Goal: Information Seeking & Learning: Learn about a topic

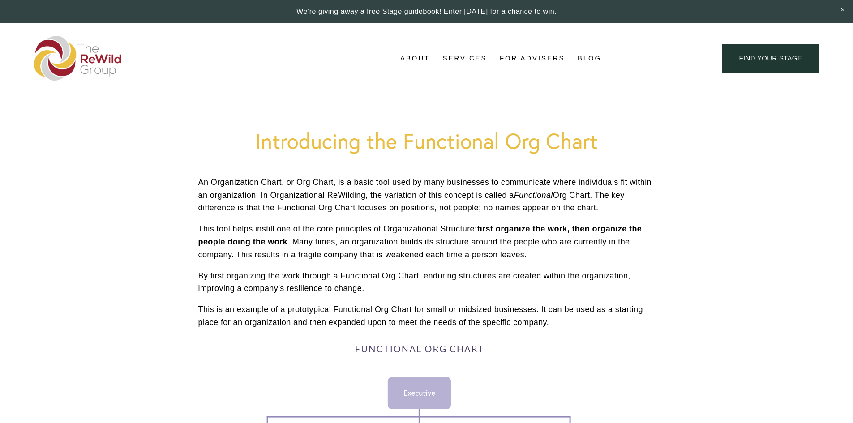
scroll to position [313, 0]
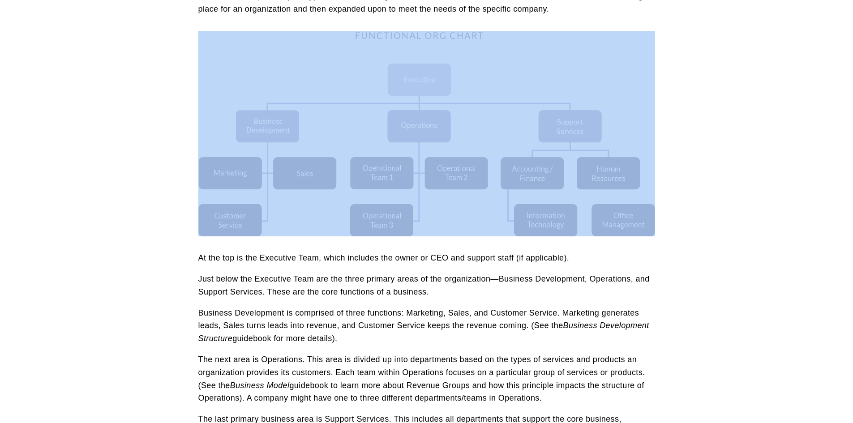
drag, startPoint x: 677, startPoint y: 231, endPoint x: 236, endPoint y: 77, distance: 466.7
click at [231, 76] on article "Introducing the Functional Org Chart Business Owners Managers and Leaders [DATE…" at bounding box center [426, 354] width 853 height 1148
copy div
drag, startPoint x: 173, startPoint y: 226, endPoint x: 353, endPoint y: 229, distance: 179.5
click at [187, 229] on article "Introducing the Functional Org Chart Business Owners Managers and Leaders [DATE…" at bounding box center [426, 354] width 853 height 1148
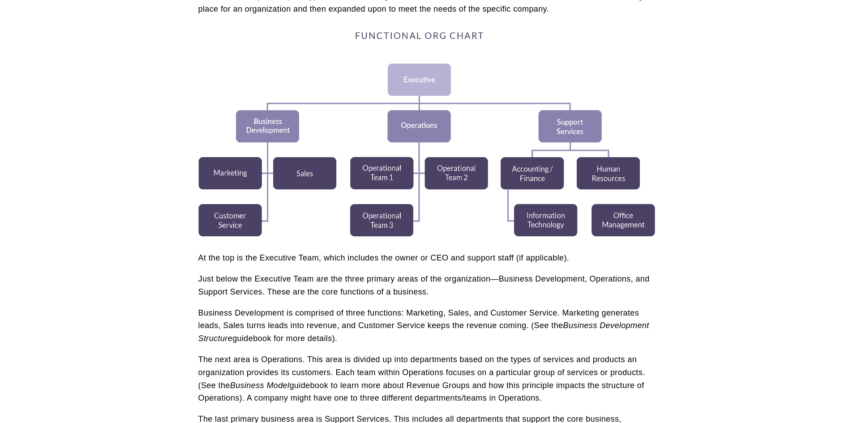
click at [379, 220] on div at bounding box center [426, 134] width 457 height 206
click at [380, 220] on div at bounding box center [426, 134] width 457 height 206
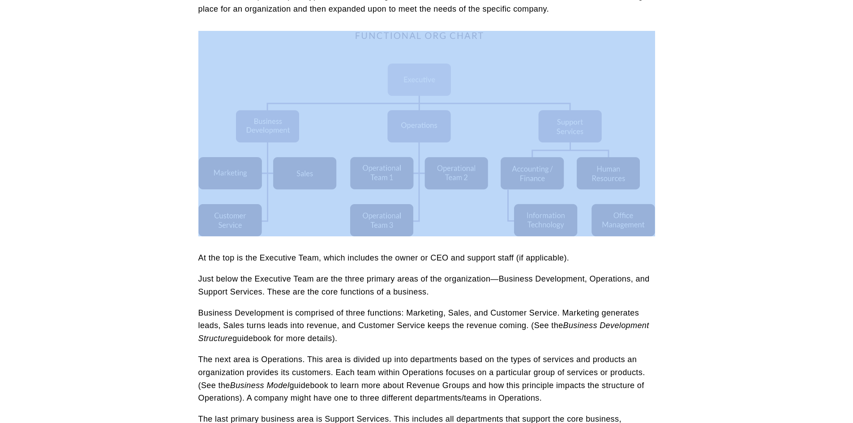
click at [380, 220] on div at bounding box center [426, 134] width 457 height 206
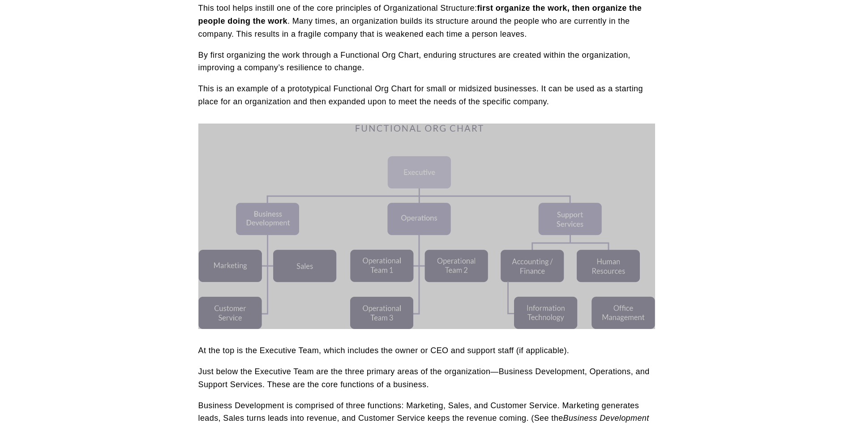
scroll to position [45, 0]
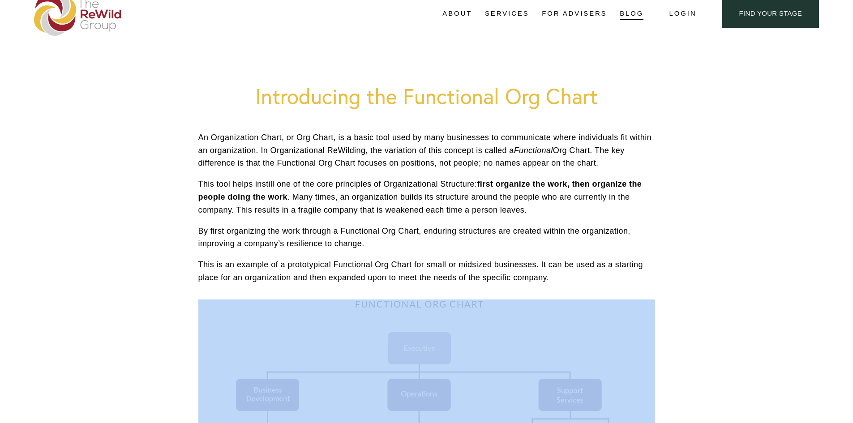
drag, startPoint x: 422, startPoint y: 340, endPoint x: 419, endPoint y: 351, distance: 11.2
click at [422, 340] on div at bounding box center [426, 402] width 457 height 206
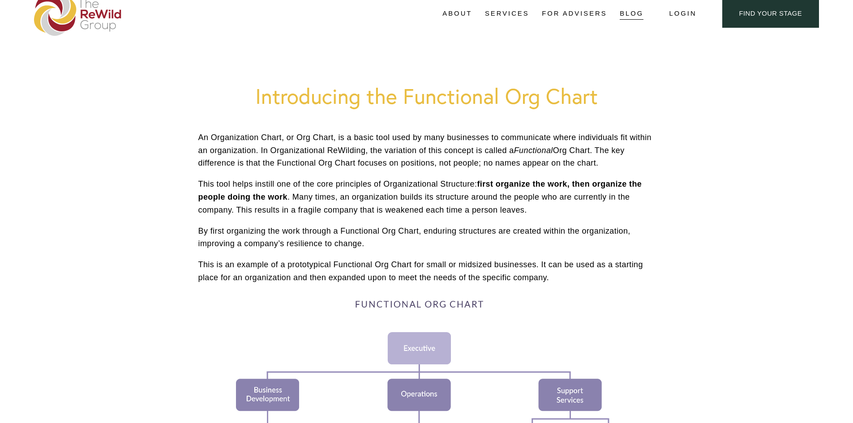
click at [419, 351] on div at bounding box center [426, 402] width 457 height 206
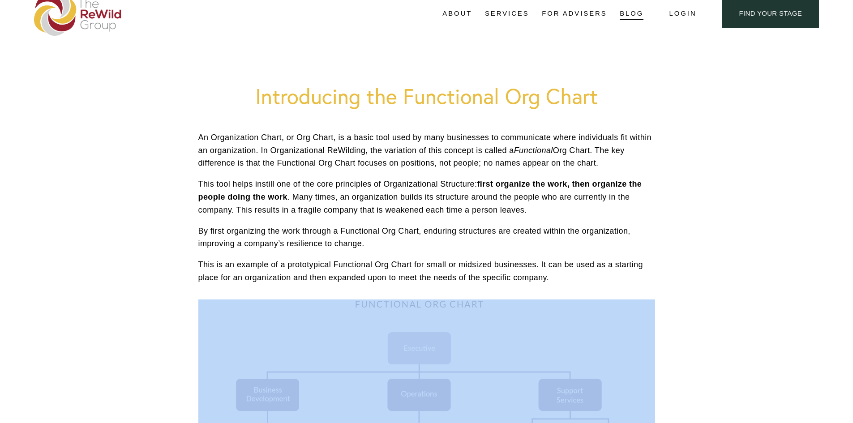
click at [419, 351] on div at bounding box center [426, 402] width 457 height 206
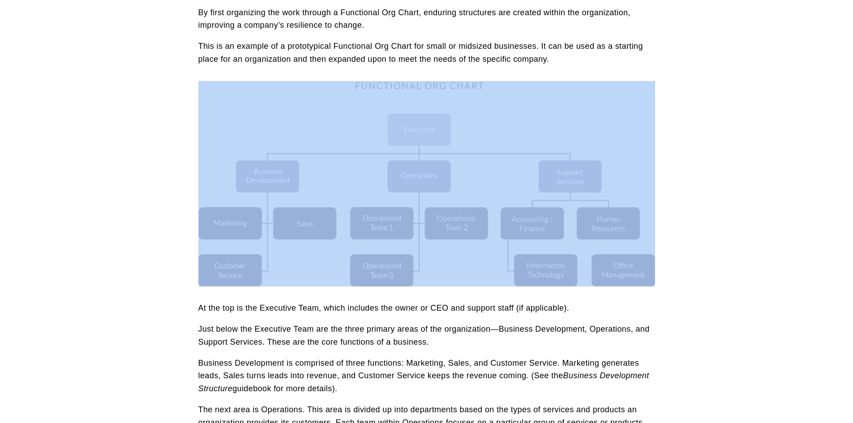
scroll to position [179, 0]
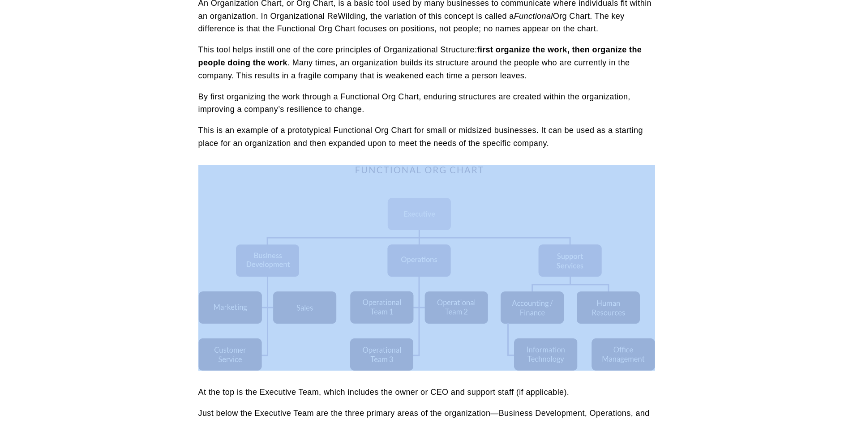
click at [471, 190] on div at bounding box center [426, 268] width 457 height 206
